Goal: Find specific page/section: Find specific page/section

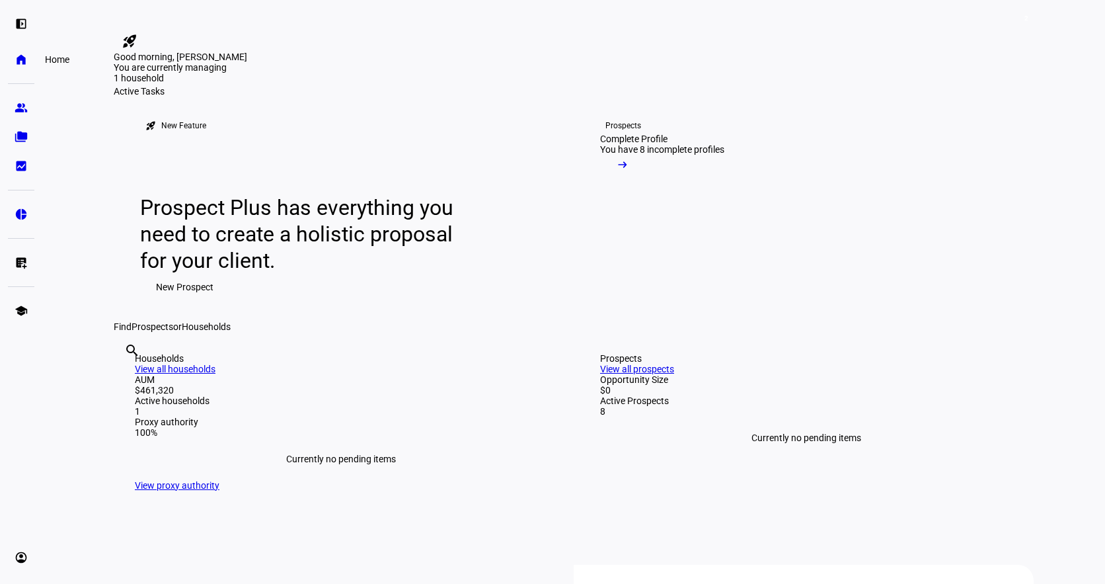
click at [26, 63] on eth-mat-symbol "home" at bounding box center [21, 59] width 13 height 13
click at [26, 26] on eth-mat-symbol "left_panel_open" at bounding box center [21, 23] width 13 height 13
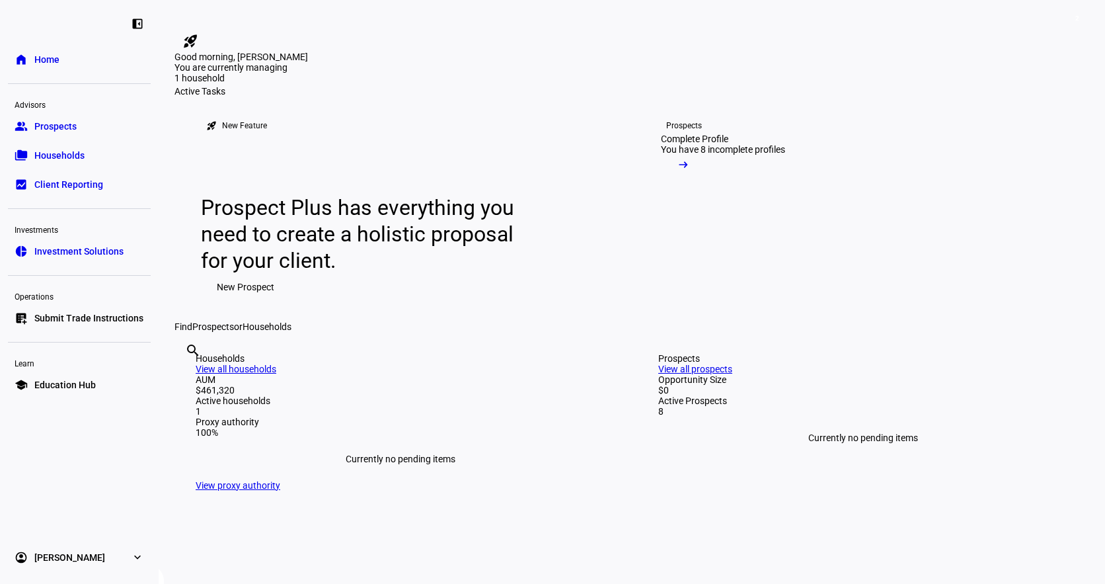
click at [68, 129] on span "Prospects" at bounding box center [55, 126] width 42 height 13
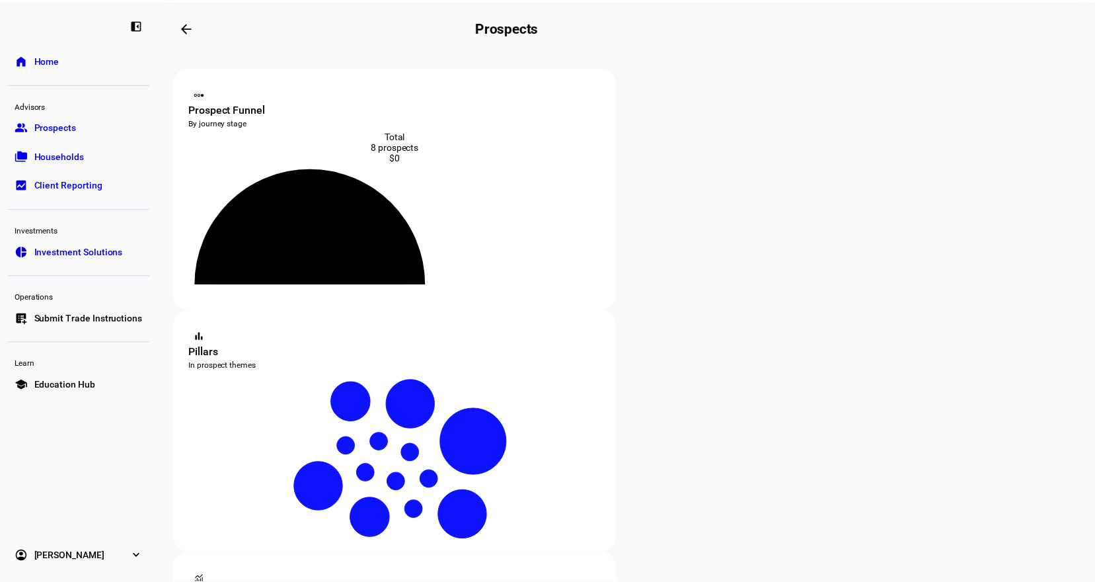
scroll to position [3, 0]
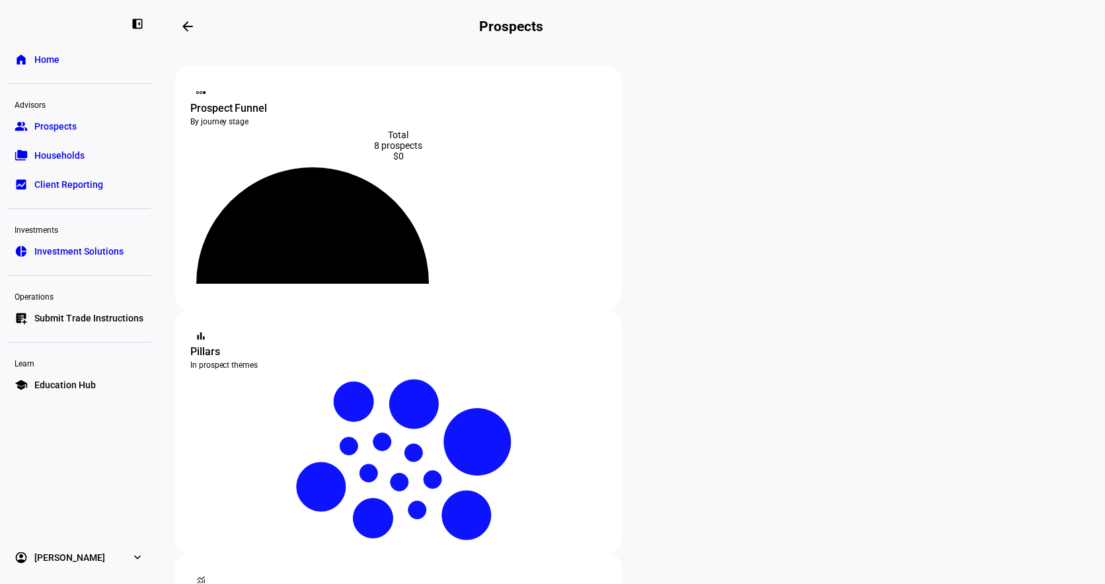
click at [93, 258] on link "pie_chart Investment Solutions" at bounding box center [79, 251] width 143 height 26
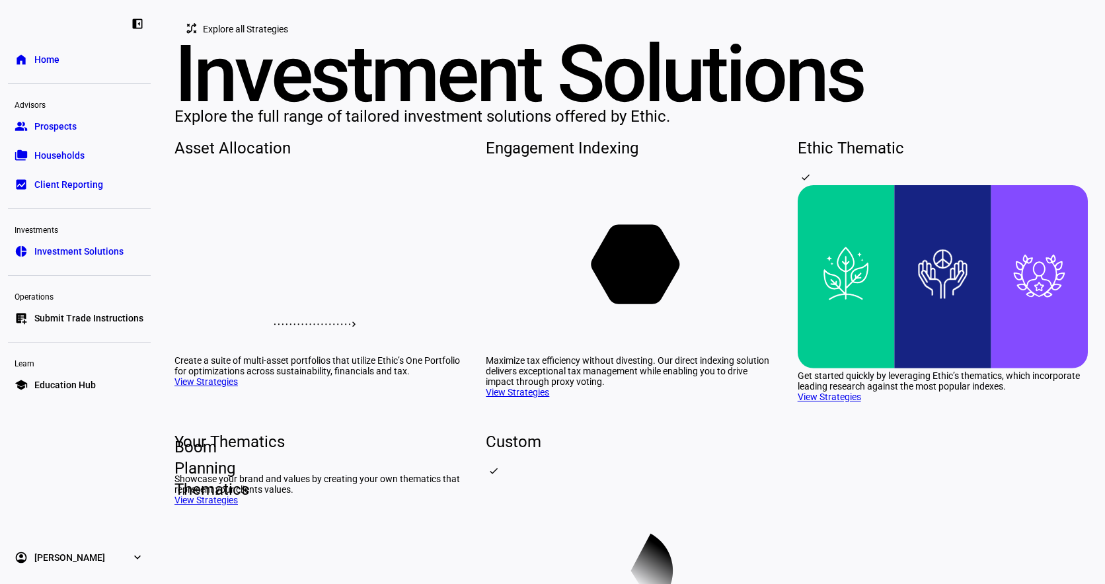
click at [86, 184] on span "Client Reporting" at bounding box center [68, 184] width 69 height 13
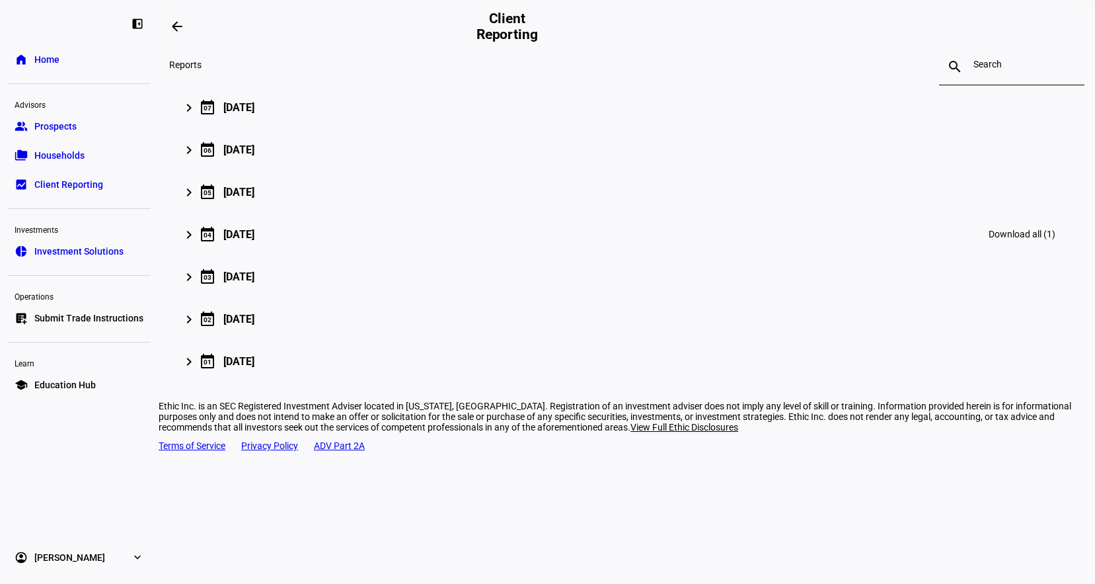
scroll to position [172, 0]
click at [258, 128] on mat-expansion-panel-header "keyboard_arrow_right calendar_today [DATE] Download all (1)" at bounding box center [626, 107] width 915 height 42
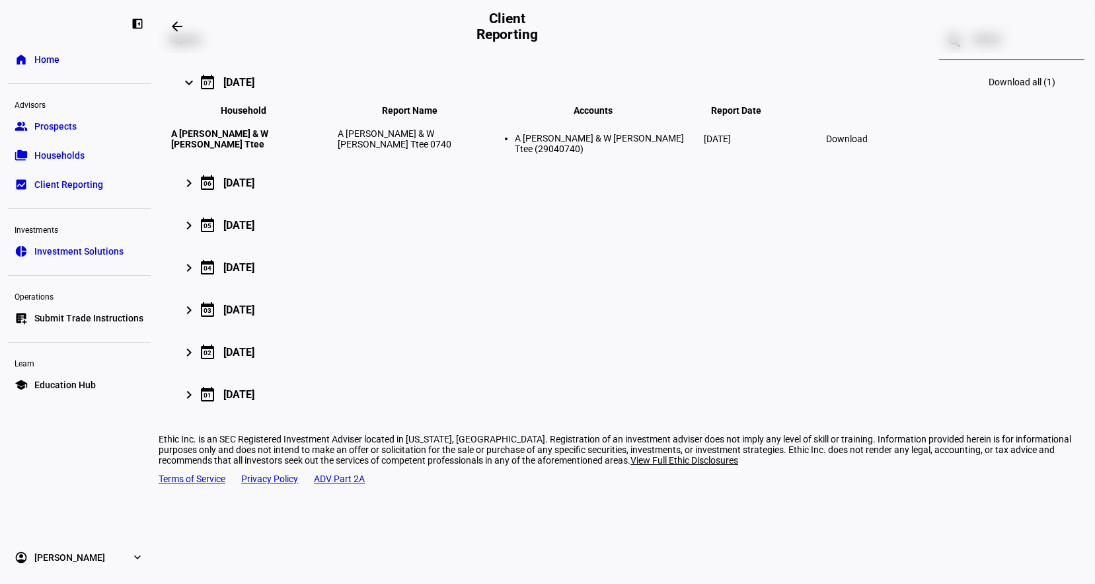
click at [197, 91] on mat-icon "keyboard_arrow_right" at bounding box center [189, 83] width 16 height 16
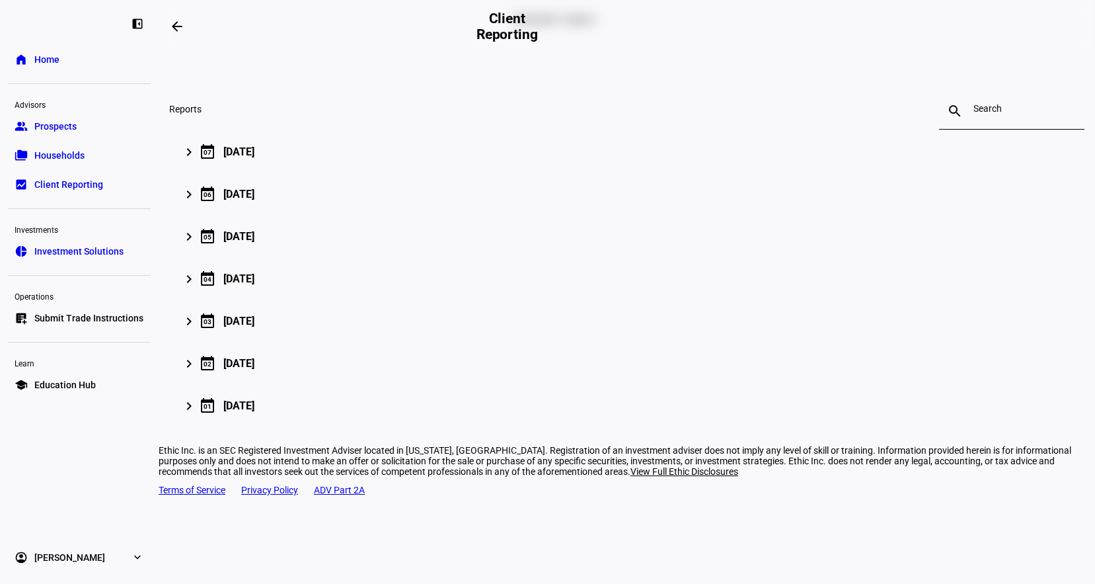
scroll to position [0, 0]
